Goal: Task Accomplishment & Management: Manage account settings

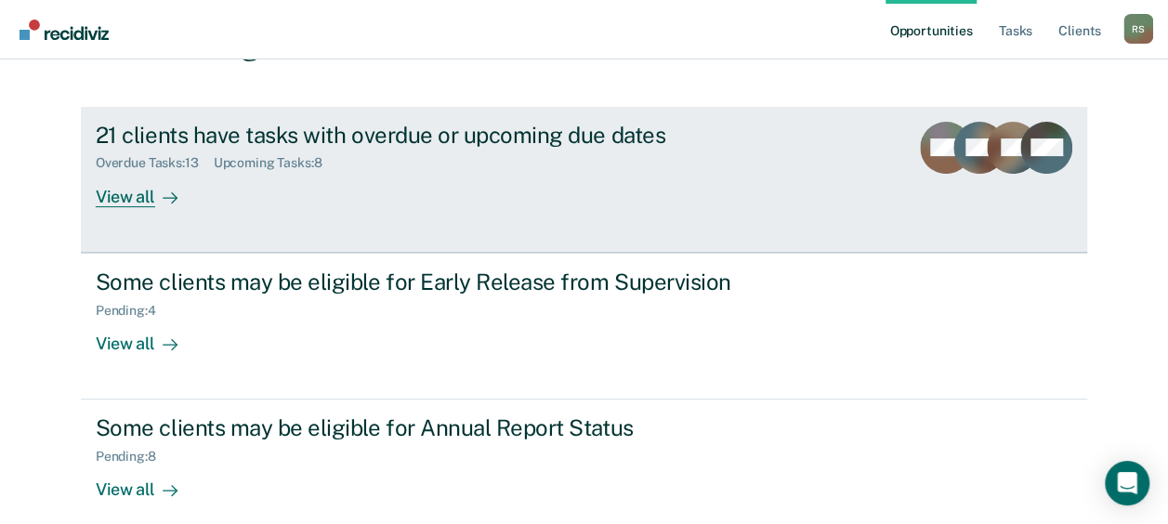
scroll to position [186, 0]
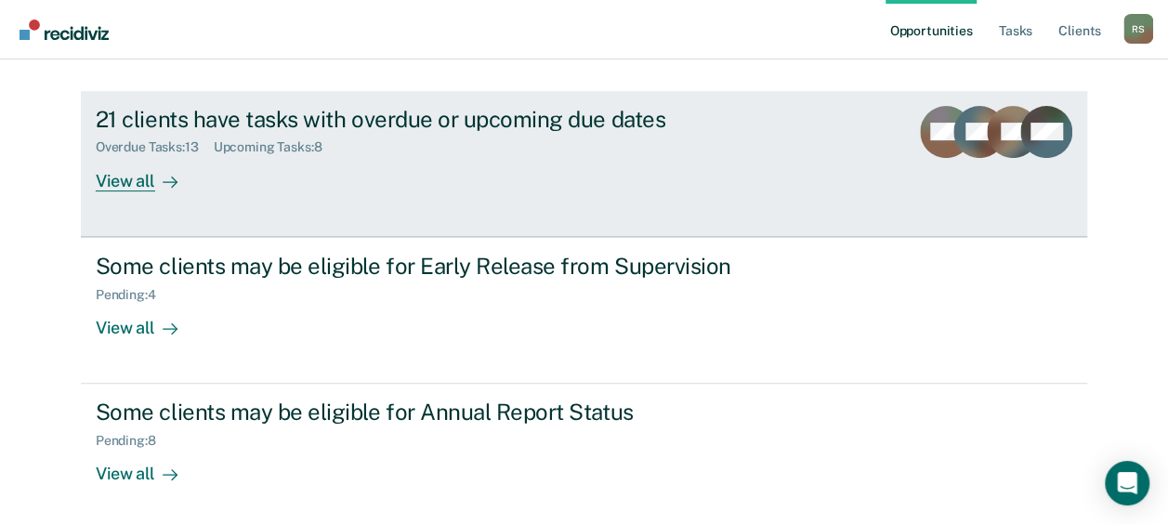
click at [349, 111] on div "21 clients have tasks with overdue or upcoming due dates" at bounding box center [422, 119] width 652 height 27
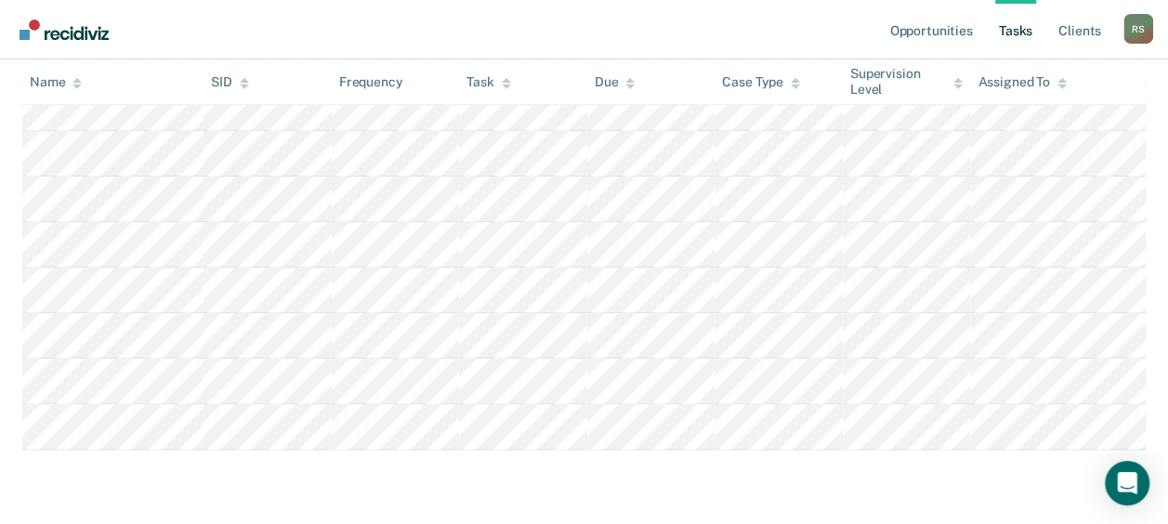
scroll to position [959, 0]
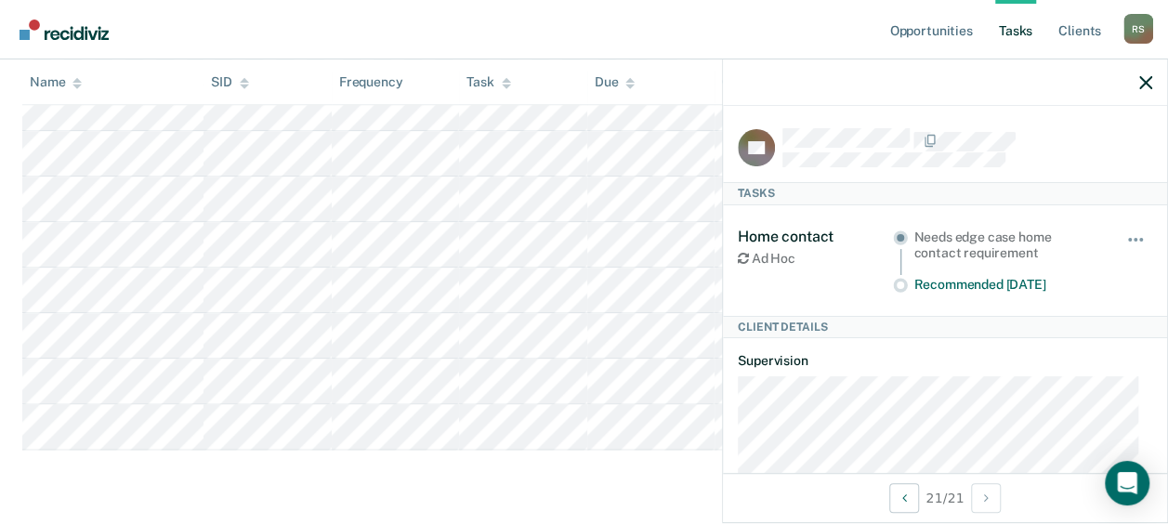
click at [1152, 80] on div at bounding box center [945, 82] width 444 height 46
click at [1145, 81] on icon "button" at bounding box center [1145, 82] width 13 height 13
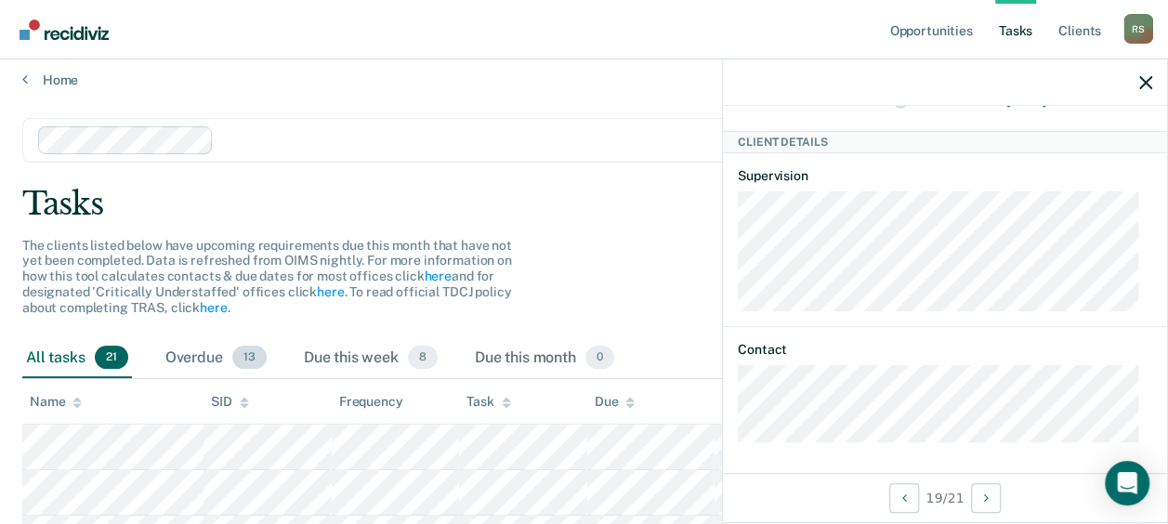
scroll to position [0, 0]
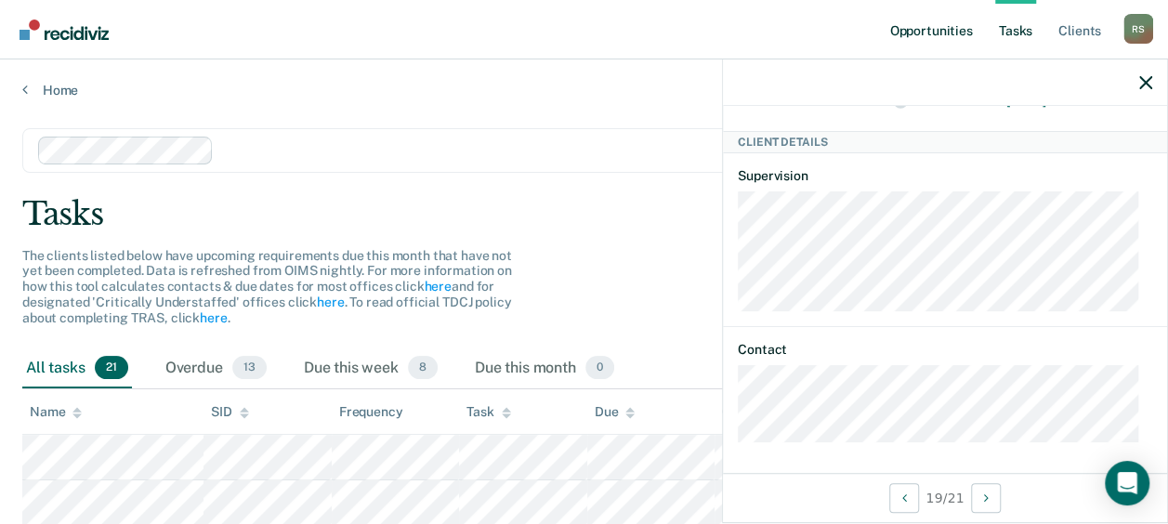
click at [917, 32] on link "Opportunities" at bounding box center [930, 29] width 90 height 59
